Goal: Complete application form

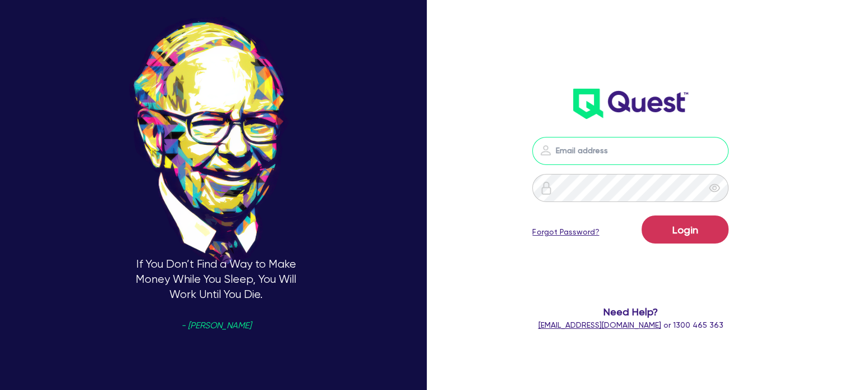
click at [570, 149] on input "email" at bounding box center [630, 151] width 196 height 28
type input "[EMAIL_ADDRESS][PERSON_NAME][DOMAIN_NAME]"
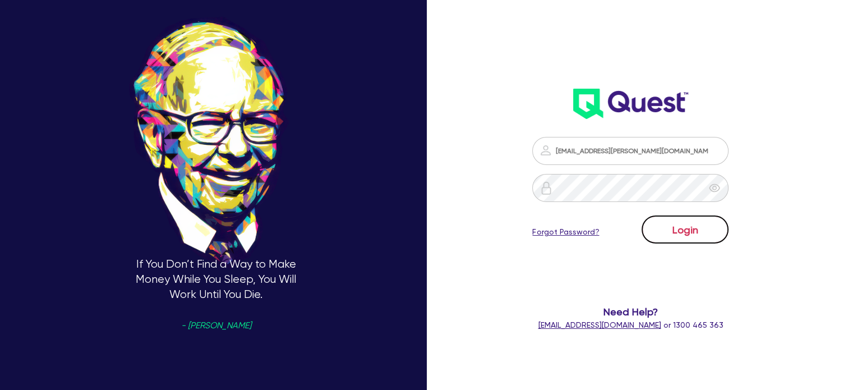
click at [696, 230] on button "Login" at bounding box center [684, 229] width 87 height 28
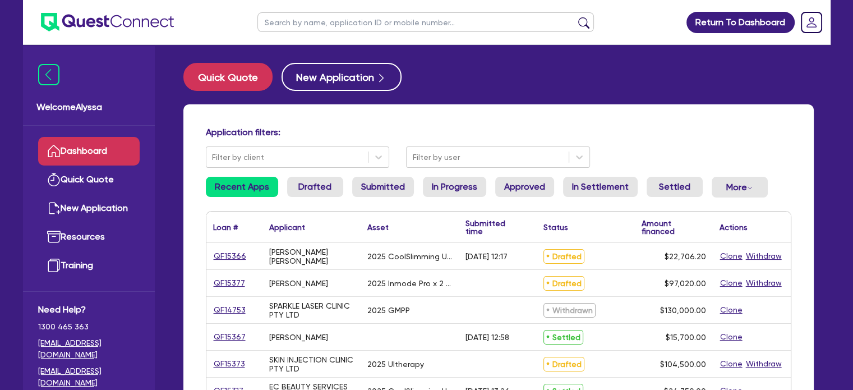
click at [397, 16] on input "text" at bounding box center [425, 22] width 336 height 20
type input "meagan"
click at [575, 17] on button "submit" at bounding box center [584, 25] width 18 height 16
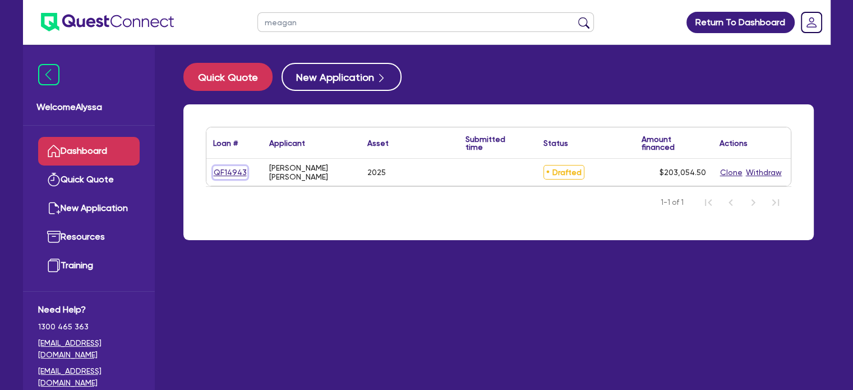
click at [227, 176] on link "QF14943" at bounding box center [230, 172] width 34 height 13
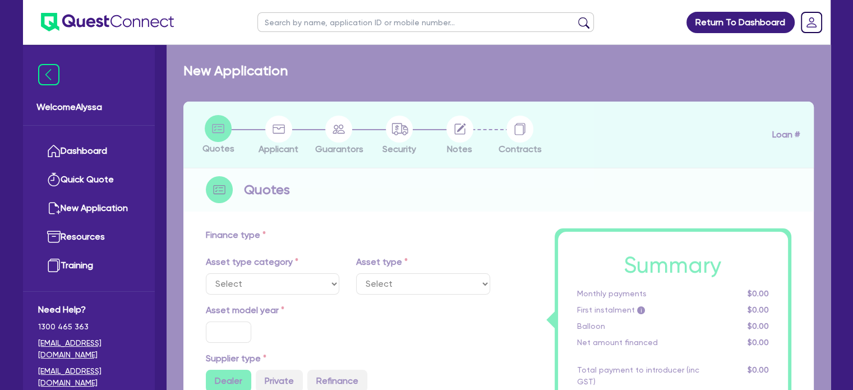
select select "SECONDARY_ASSETS"
type input "2025"
type input "253,000"
type input "50,600"
type input "6"
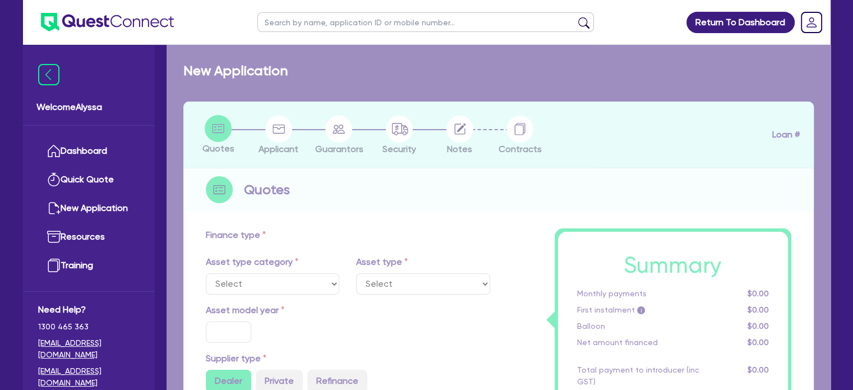
type input "12,183.27"
type input "8.49"
select select "MEDICAL_DENTAL_LABORATORY_EQUIPMENT"
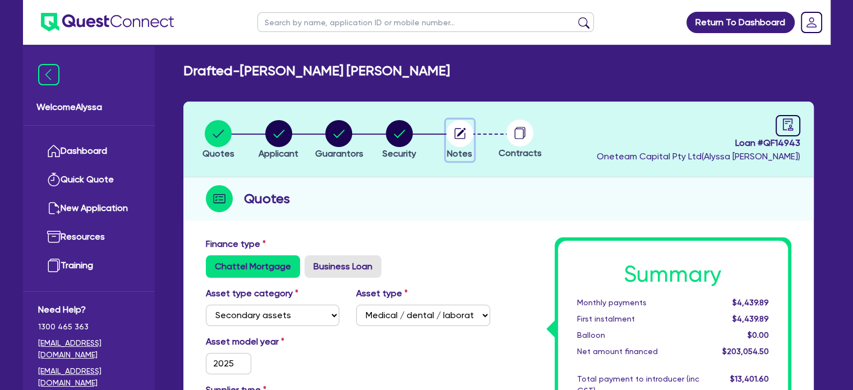
click at [457, 143] on circle "button" at bounding box center [459, 133] width 27 height 27
select select "Other"
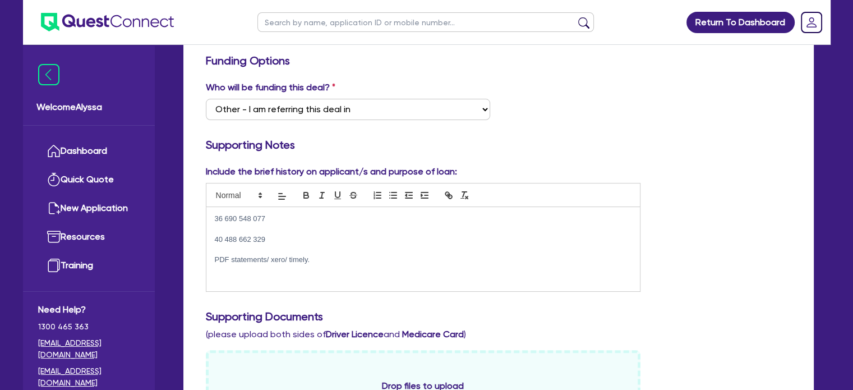
scroll to position [64, 0]
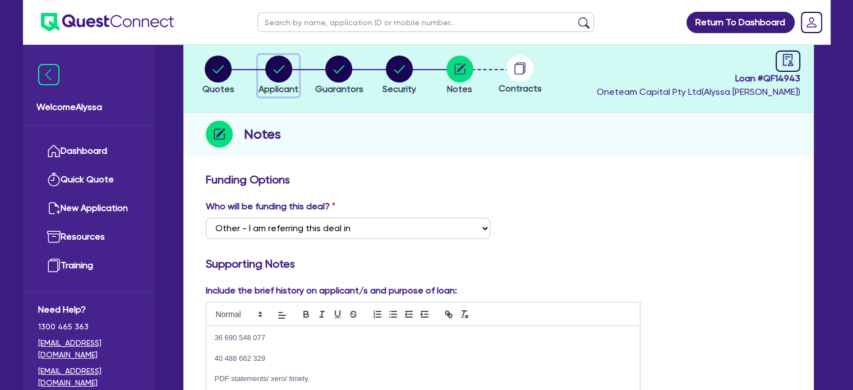
click at [275, 84] on span "Applicant" at bounding box center [278, 89] width 40 height 11
select select "SOLE_TRADER"
select select "HEALTH_BEAUTY"
select select "HAIR_BEAUTY_SALONS"
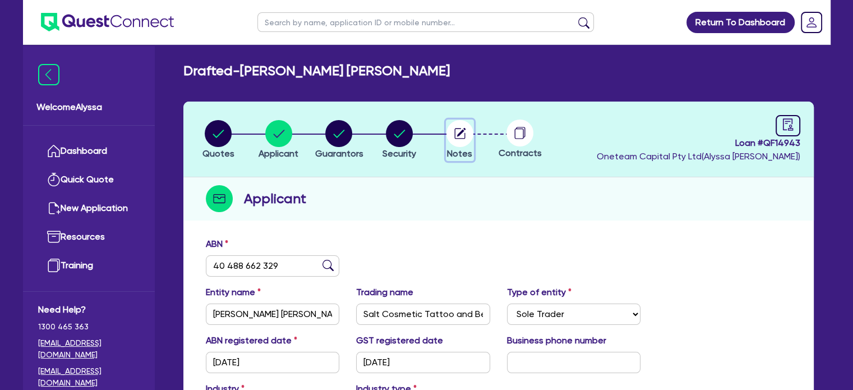
click at [453, 132] on circle "button" at bounding box center [459, 133] width 27 height 27
select select "Other"
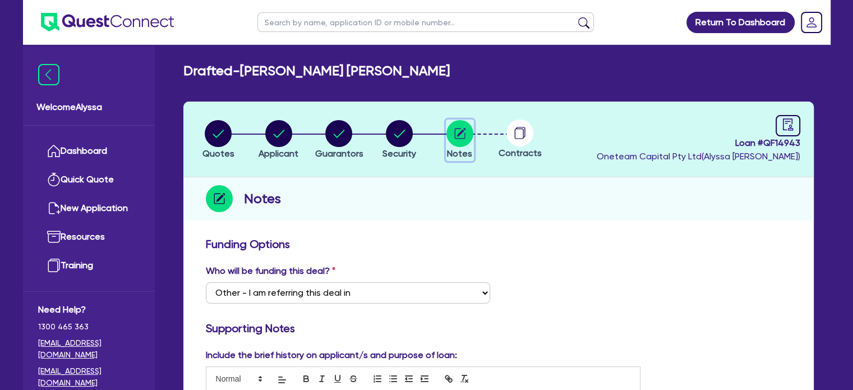
scroll to position [155, 0]
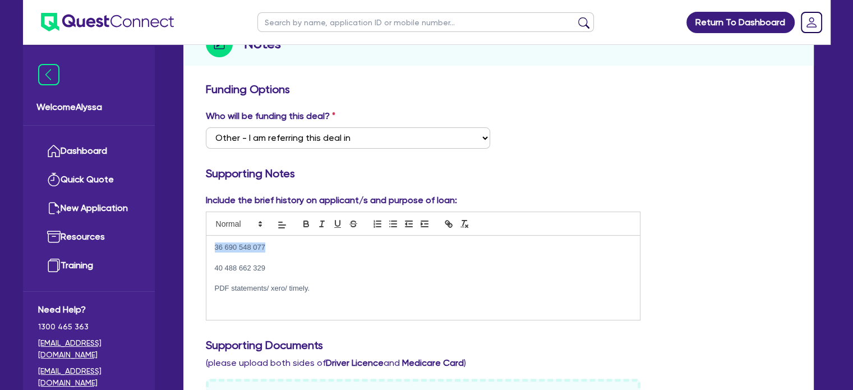
drag, startPoint x: 271, startPoint y: 249, endPoint x: 191, endPoint y: 239, distance: 81.4
copy p "36 690 548 077"
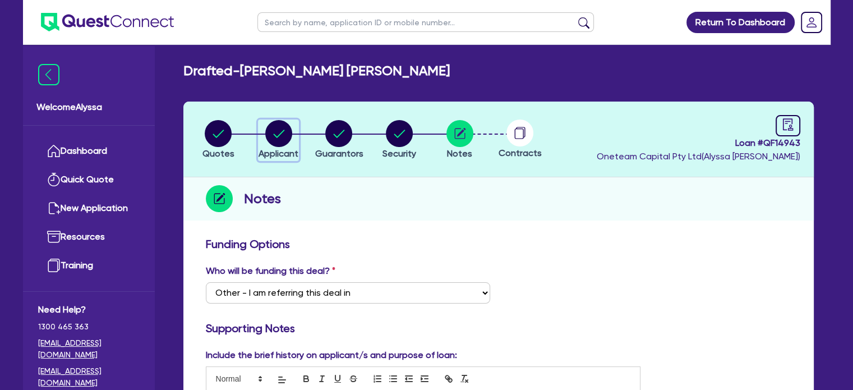
click at [283, 132] on circle "button" at bounding box center [278, 133] width 27 height 27
select select "SOLE_TRADER"
select select "HEALTH_BEAUTY"
select select "HAIR_BEAUTY_SALONS"
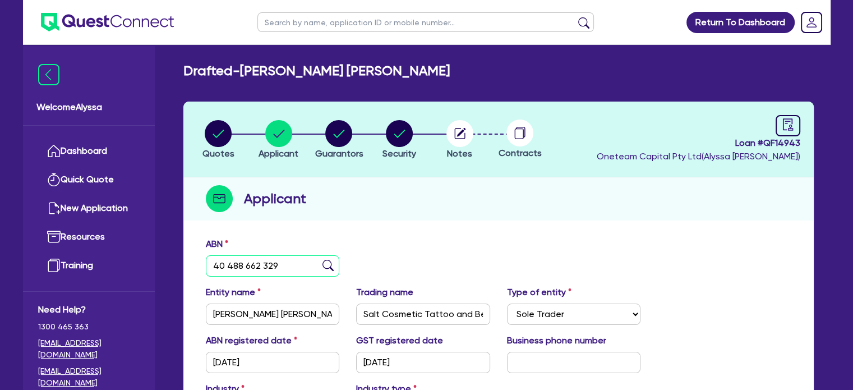
drag, startPoint x: 294, startPoint y: 270, endPoint x: 193, endPoint y: 251, distance: 103.2
click at [193, 251] on div "ABN 40 488 662 329 Entity name [PERSON_NAME] [PERSON_NAME] Trading name Salt Co…" at bounding box center [498, 379] width 630 height 295
paste input "36 690 548 077"
type input "36 690 548 077"
click at [326, 263] on img at bounding box center [327, 265] width 11 height 11
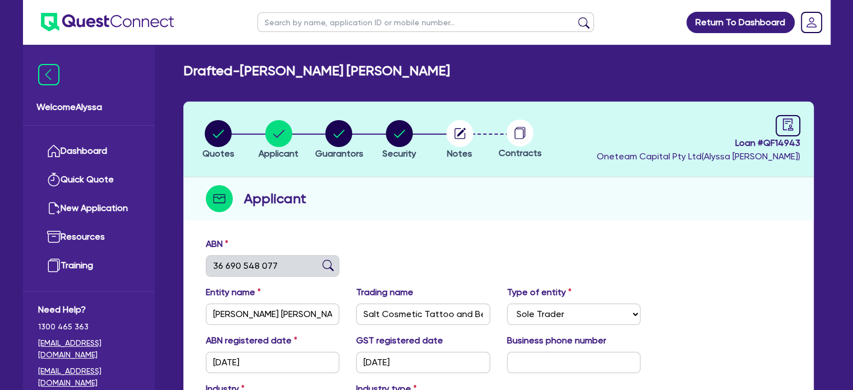
type input "SALT BEAUTY PTY LTD"
select select "COMPANY"
type input "[DATE]"
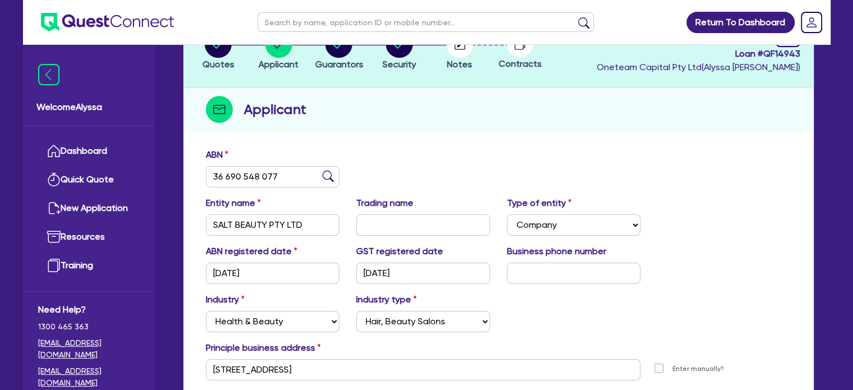
scroll to position [92, 0]
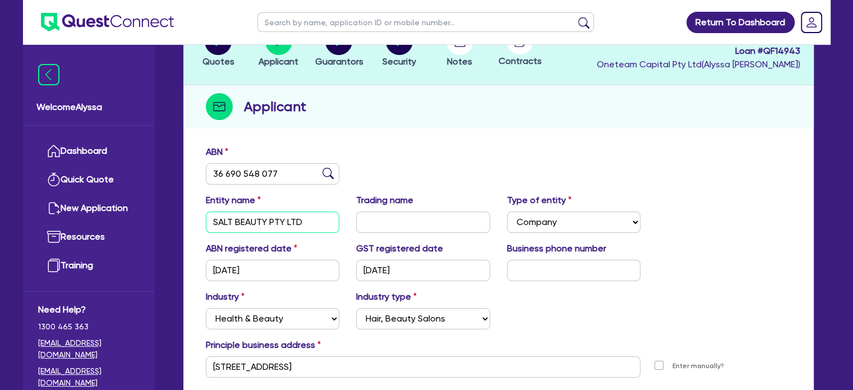
drag, startPoint x: 311, startPoint y: 219, endPoint x: 158, endPoint y: 196, distance: 155.4
click at [158, 196] on div "Welcome Alyssa Dashboard Quick Quote New Application Ref Company Ref Salesperso…" at bounding box center [426, 205] width 807 height 595
drag, startPoint x: 287, startPoint y: 160, endPoint x: 220, endPoint y: 160, distance: 66.7
click at [220, 160] on div "ABN 36 690 548 077" at bounding box center [272, 164] width 151 height 39
drag, startPoint x: 287, startPoint y: 170, endPoint x: 184, endPoint y: 159, distance: 103.2
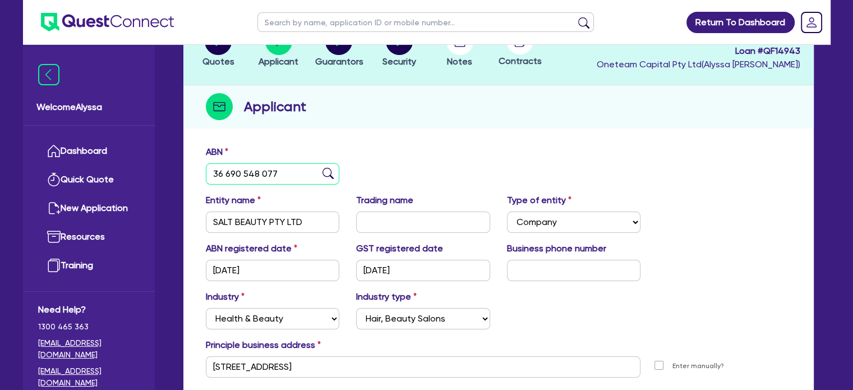
click at [184, 159] on div "ABN 36 690 548 077 Entity name SALT BEAUTY PTY LTD Trading name Type of entity …" at bounding box center [498, 287] width 630 height 295
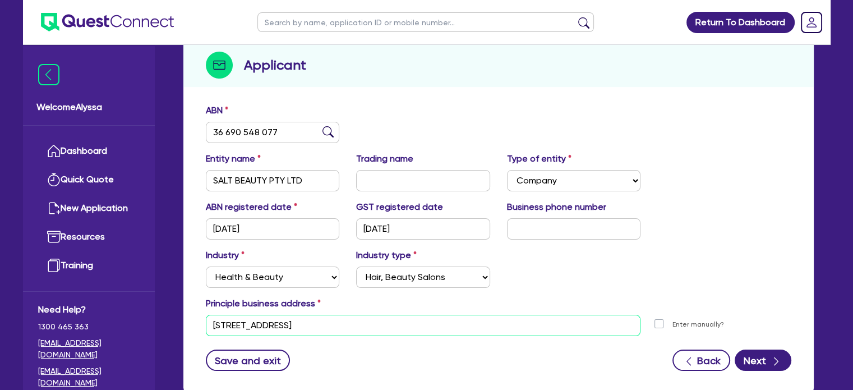
drag, startPoint x: 342, startPoint y: 319, endPoint x: 197, endPoint y: 304, distance: 145.4
click at [197, 304] on div "Principle business address [STREET_ADDRESS] [STREET_ADDRESS] Postal code 2478 E…" at bounding box center [498, 316] width 602 height 39
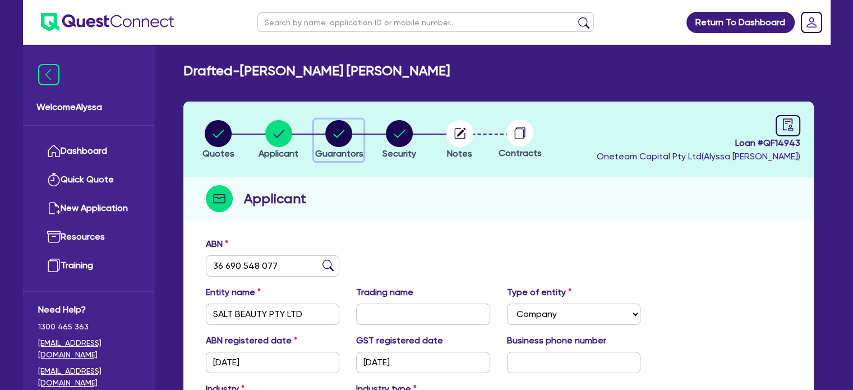
click at [339, 136] on circle "button" at bounding box center [338, 133] width 27 height 27
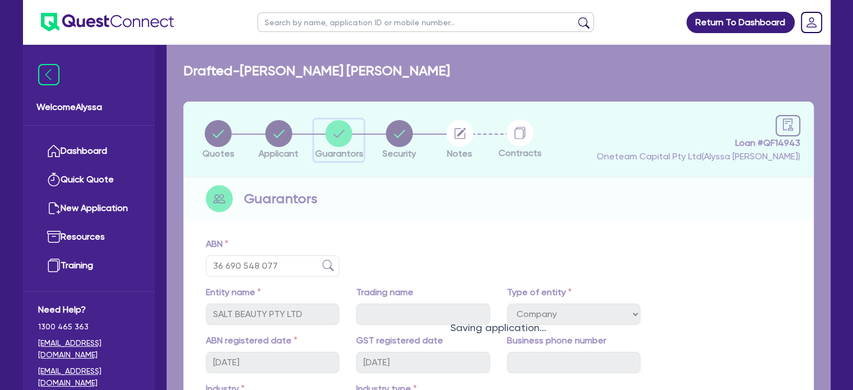
select select "MRS"
select select "[GEOGRAPHIC_DATA]"
select select "MARRIED"
select select "CASH"
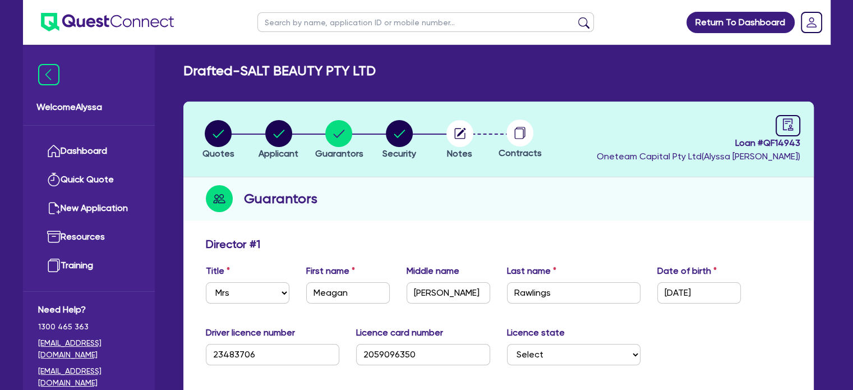
click at [303, 24] on input "text" at bounding box center [425, 22] width 336 height 20
type input "[PERSON_NAME]"
click button "submit" at bounding box center [584, 25] width 18 height 16
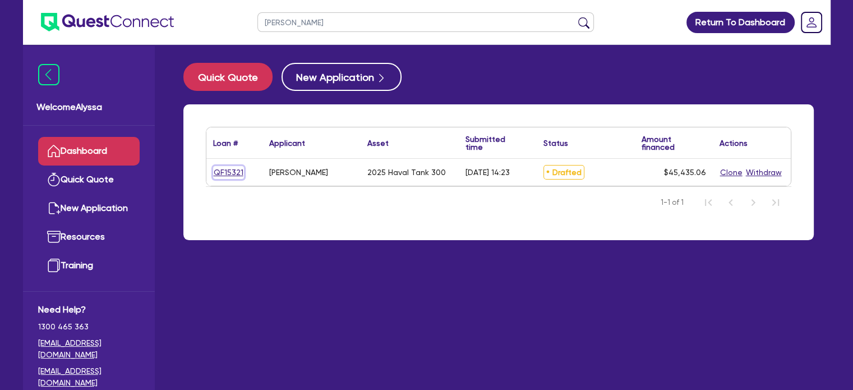
click at [232, 173] on link "QF15321" at bounding box center [228, 172] width 31 height 13
select select "CARS_AND_LIGHT_TRUCKS"
select select "PASSENGER_VEHICLES"
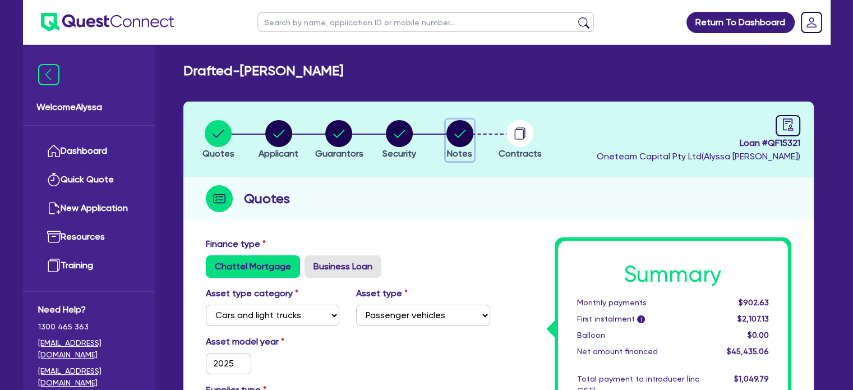
click at [463, 133] on circle "button" at bounding box center [459, 133] width 27 height 27
select select "Other"
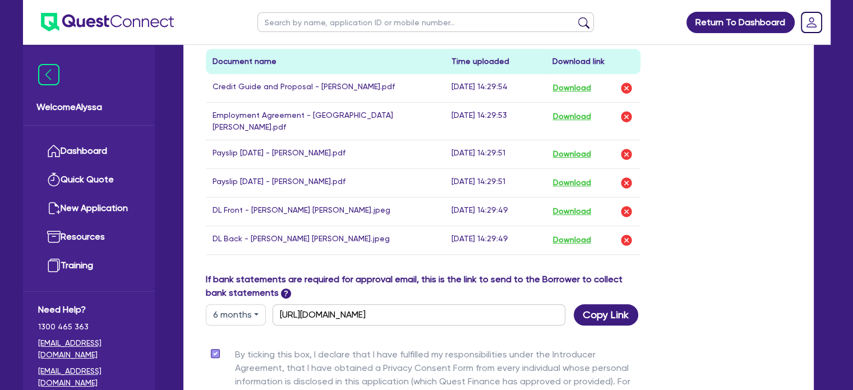
scroll to position [678, 0]
